Goal: Task Accomplishment & Management: Manage account settings

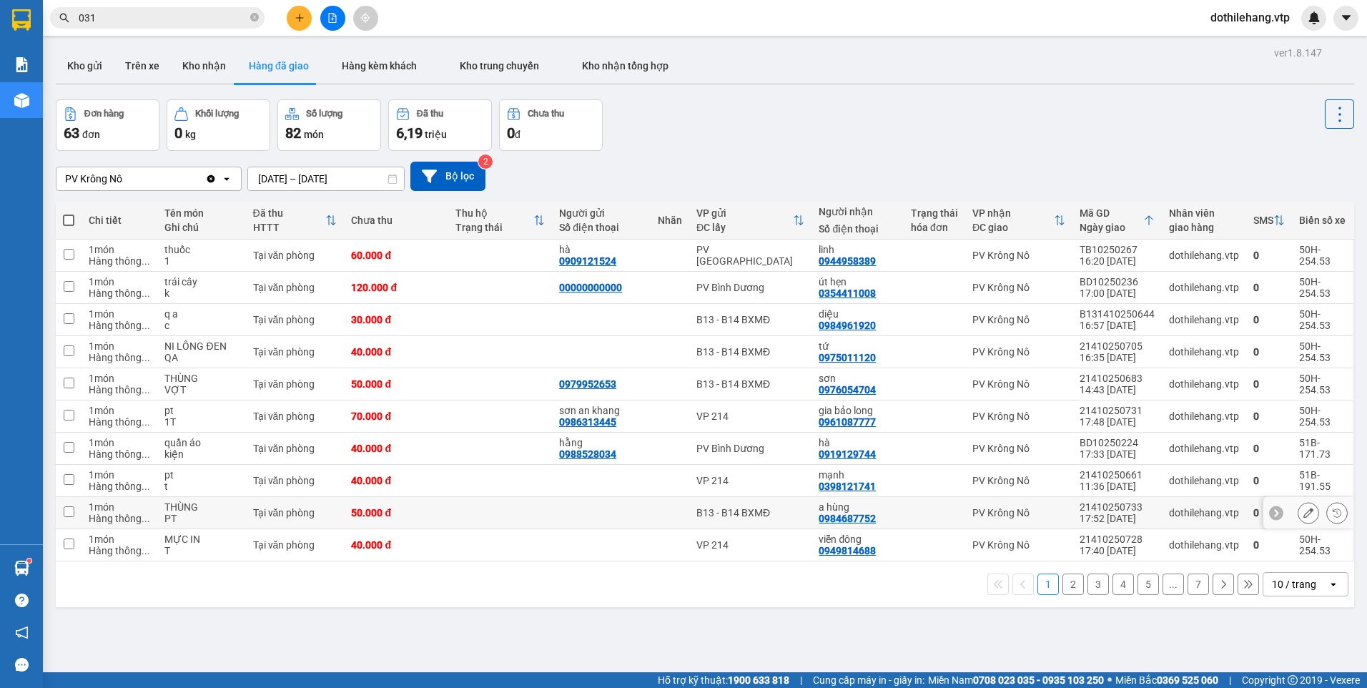
click at [1303, 513] on icon at bounding box center [1308, 513] width 10 height 10
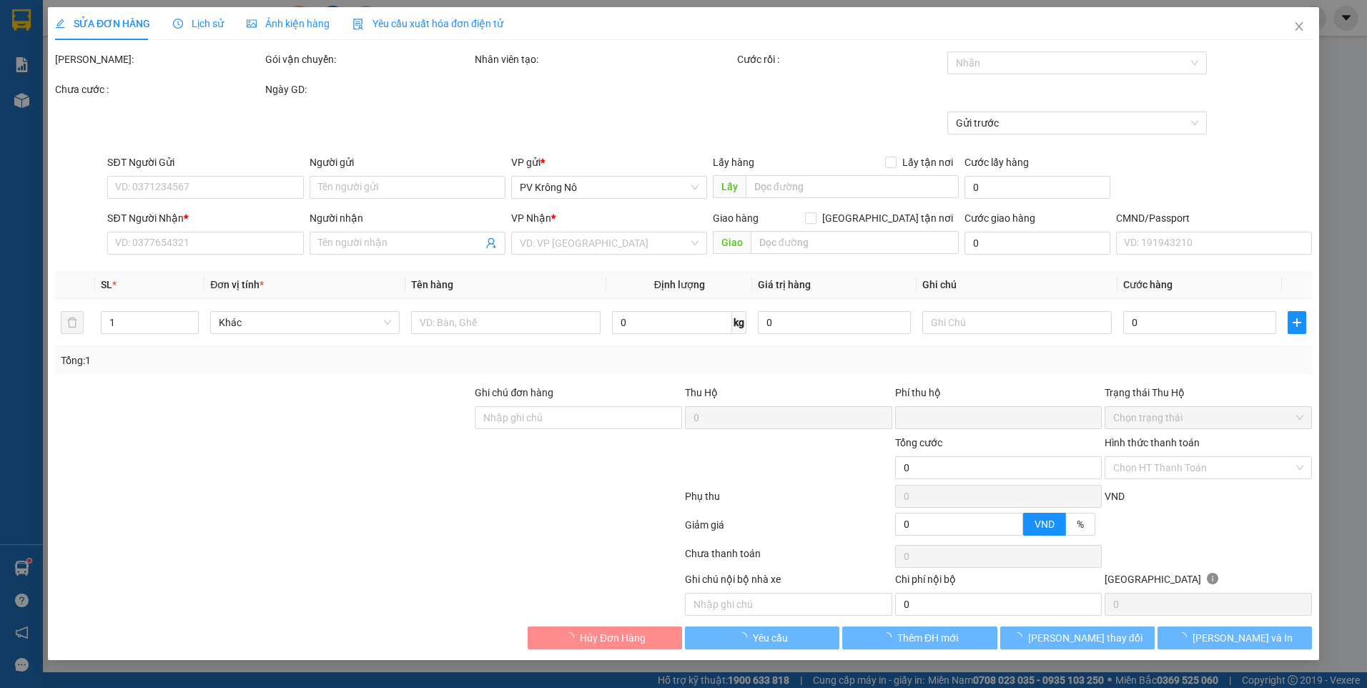
type input "0984687752"
type input "a hùng"
type input "0"
type input "50.000"
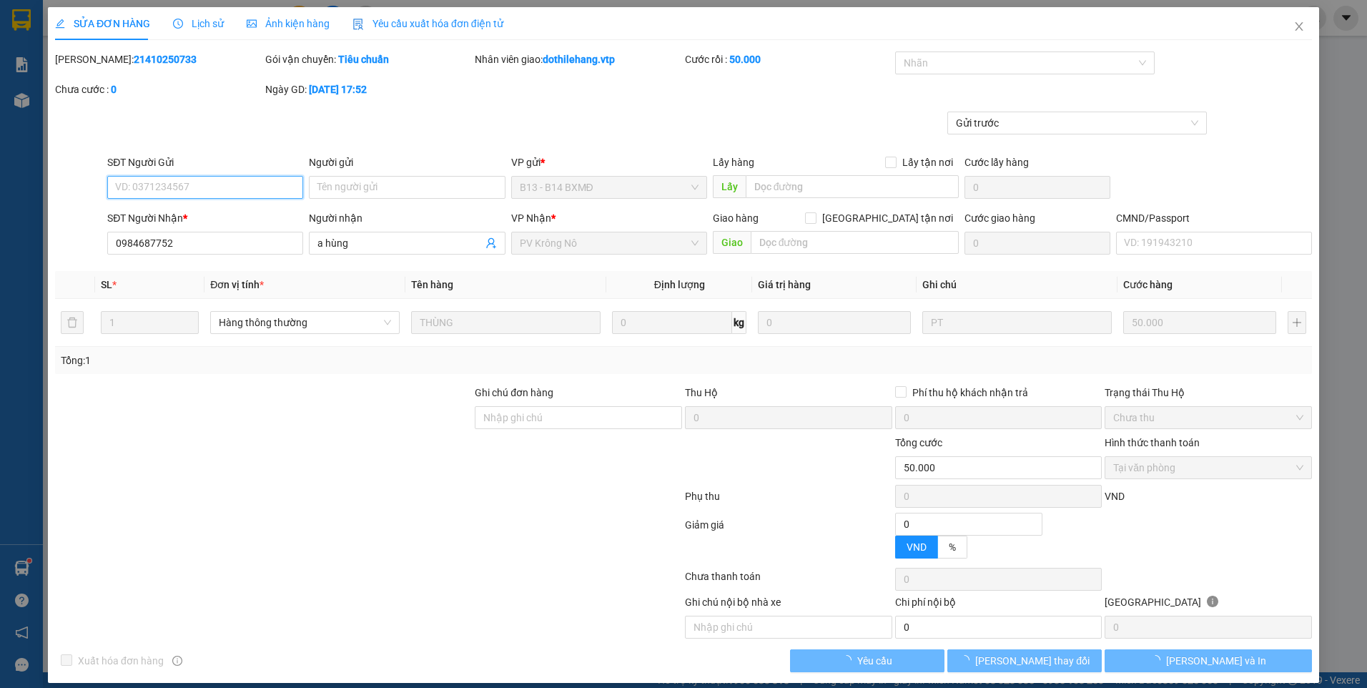
type input "2.500"
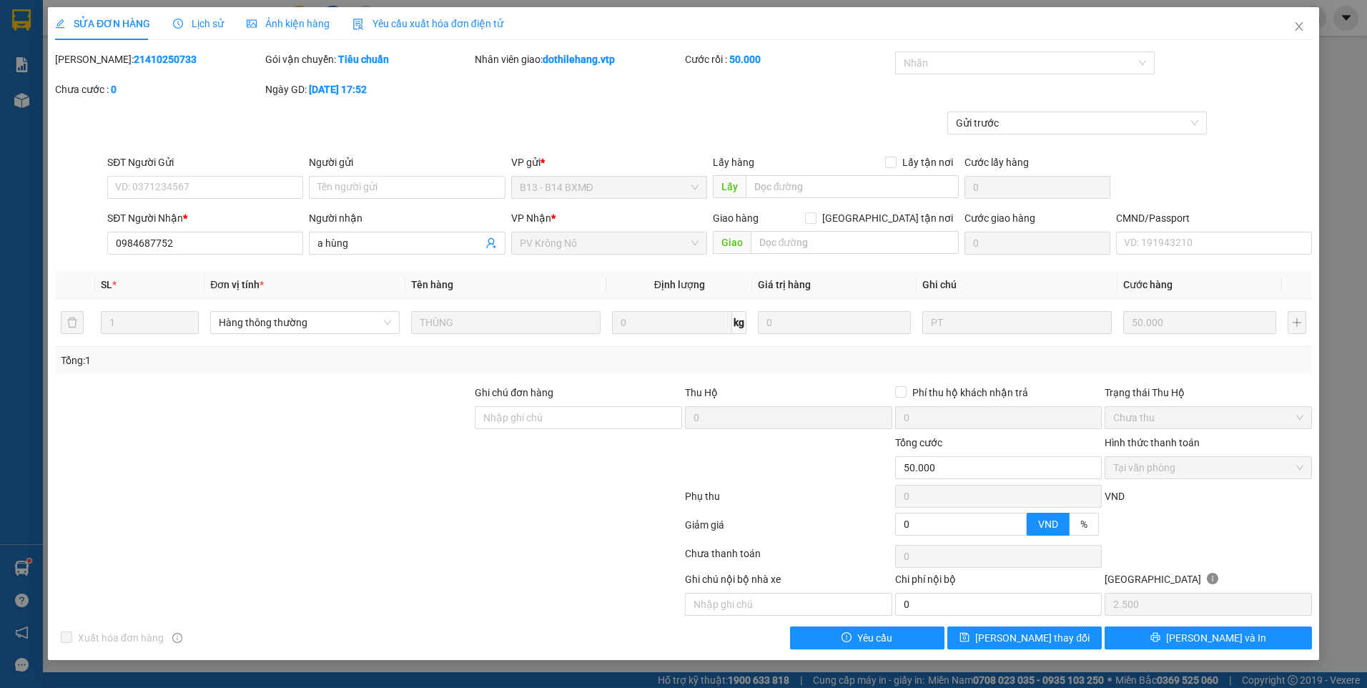
click at [219, 33] on div "SỬA ĐƠN HÀNG Lịch sử Ảnh kiện hàng Yêu cầu xuất hóa đơn điện tử" at bounding box center [279, 23] width 448 height 33
click at [189, 33] on div "Lịch sử" at bounding box center [198, 23] width 51 height 33
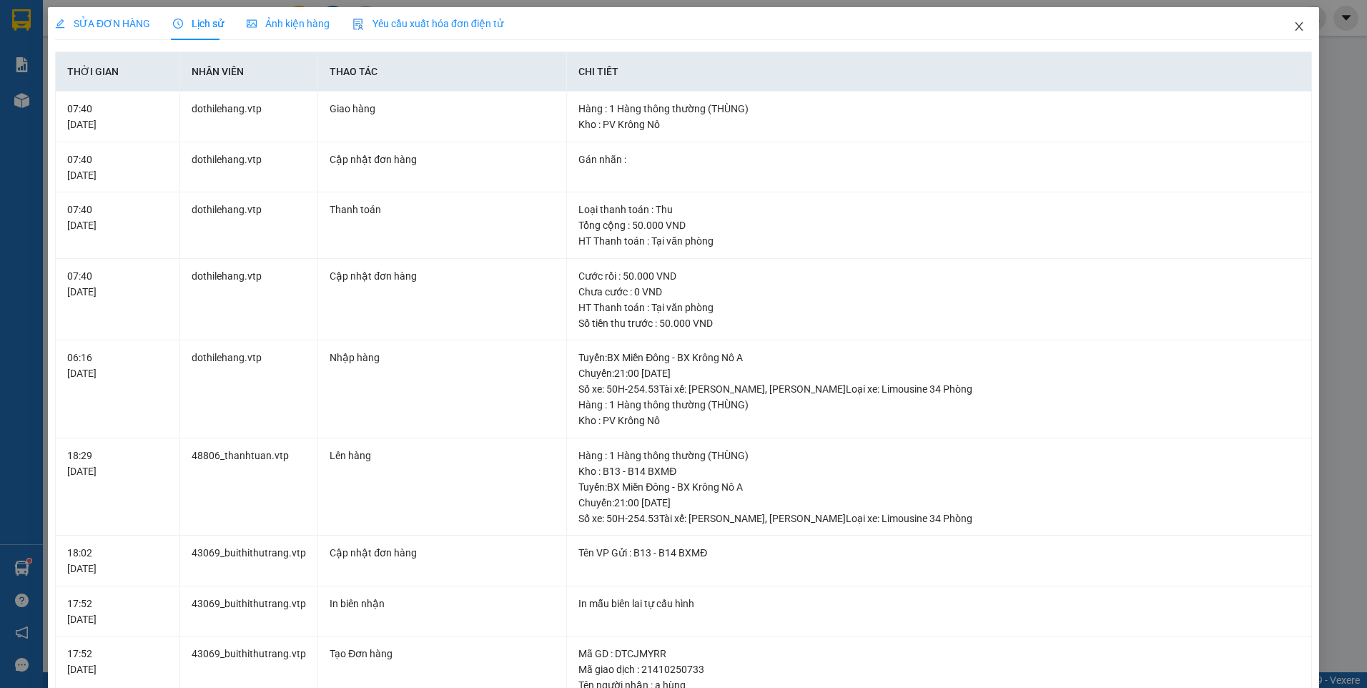
click at [1293, 29] on icon "close" at bounding box center [1298, 26] width 11 height 11
